Goal: Navigation & Orientation: Find specific page/section

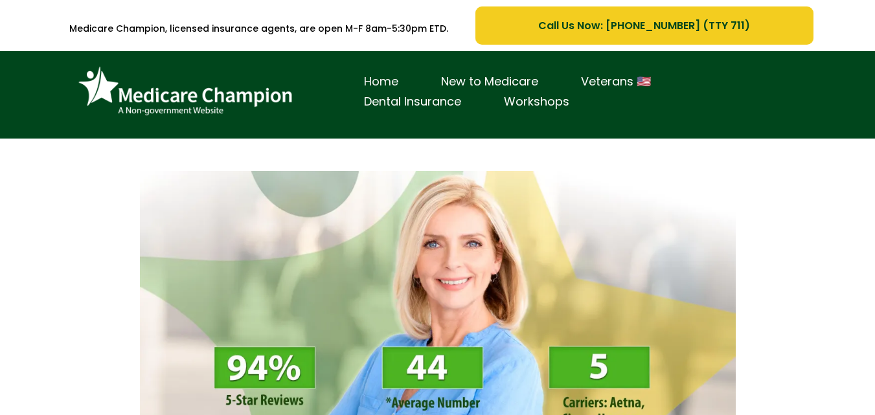
click at [369, 79] on link "Home" at bounding box center [381, 82] width 77 height 20
click at [503, 128] on div "Home New to Medicare Veterans 🇺🇸 Dental Insurance Workshops" at bounding box center [438, 98] width 732 height 74
drag, startPoint x: 431, startPoint y: 208, endPoint x: 227, endPoint y: 157, distance: 210.8
click at [431, 208] on img at bounding box center [438, 339] width 596 height 336
